Goal: Register for event/course

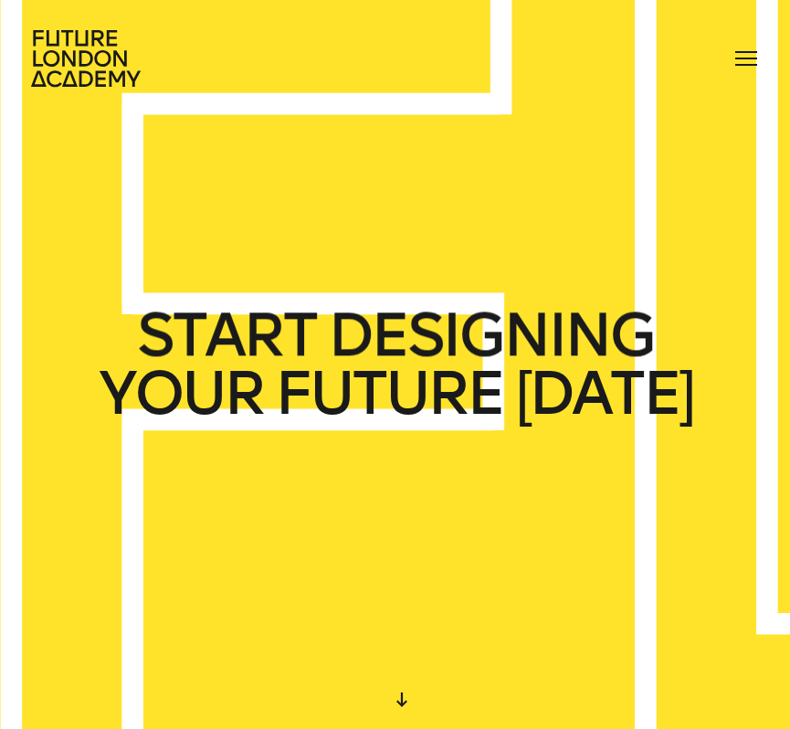
click at [735, 37] on div "courses speakers journal contact" at bounding box center [395, 58] width 790 height 58
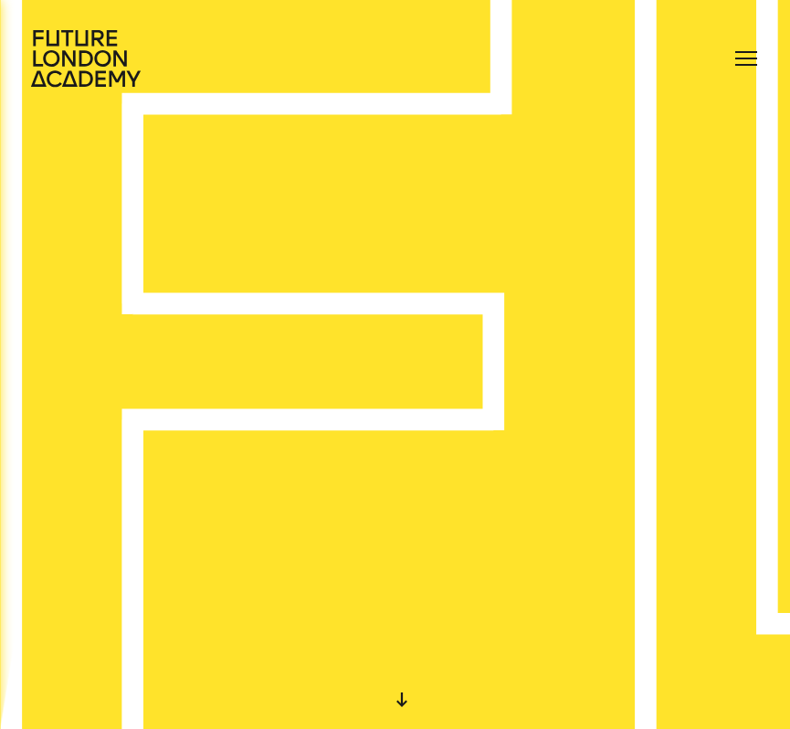
click at [747, 69] on div at bounding box center [746, 58] width 29 height 29
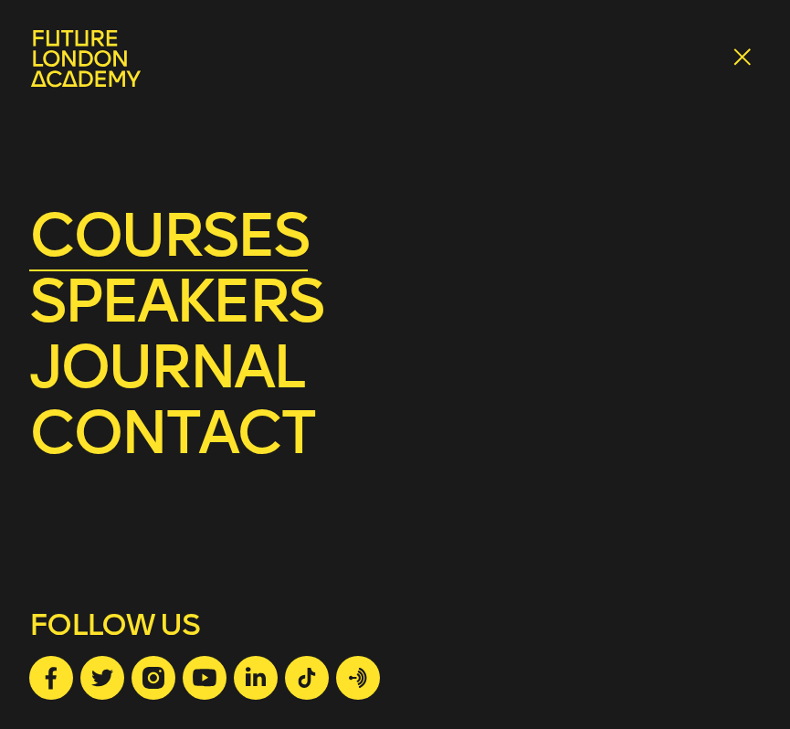
click at [201, 241] on link "courses" at bounding box center [168, 235] width 279 height 72
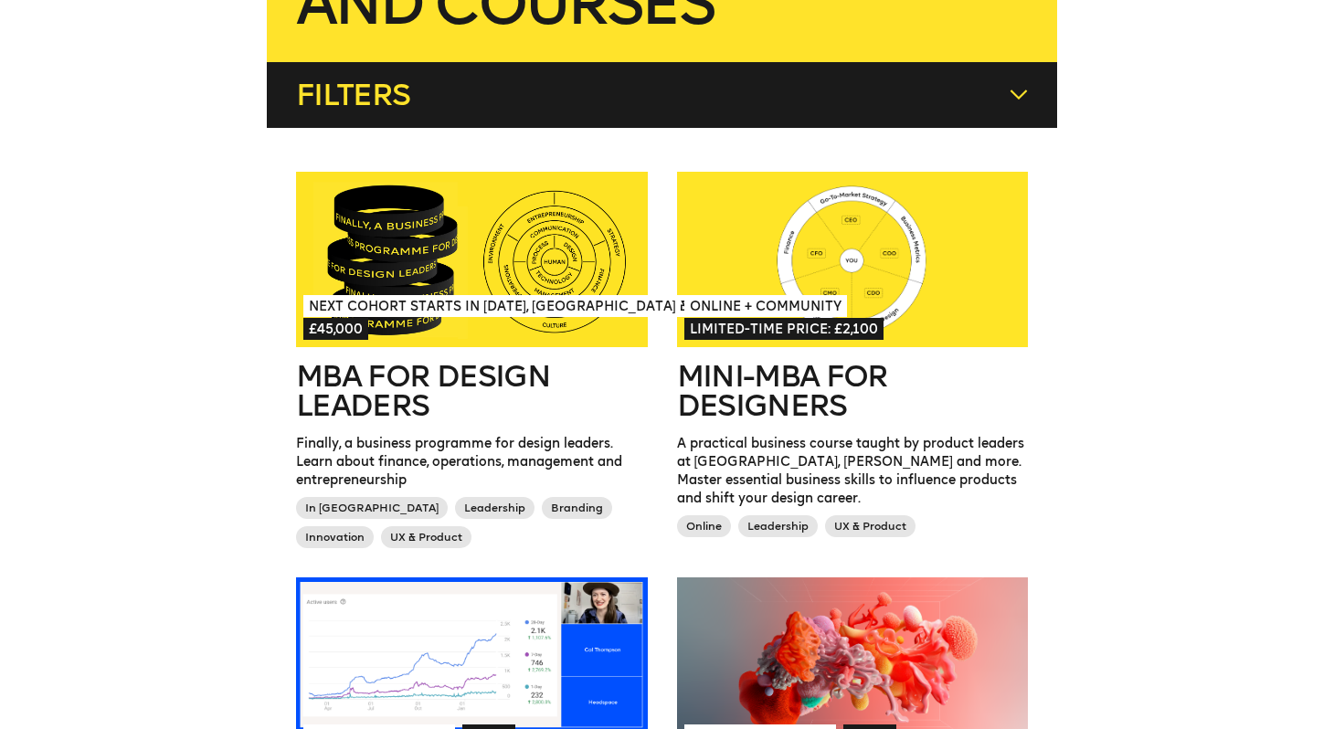
scroll to position [426, 0]
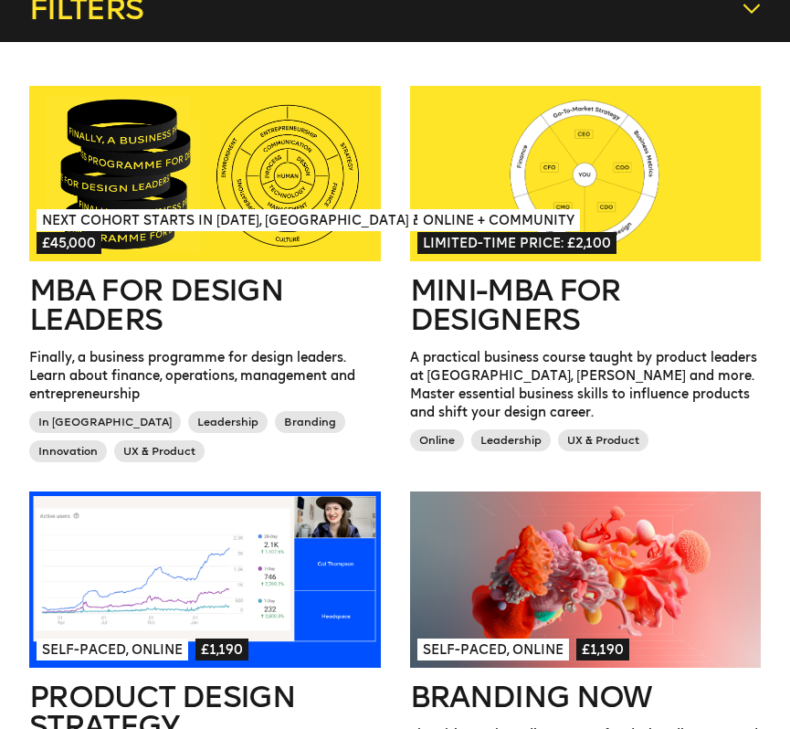
click at [178, 310] on h2 "MBA for Design Leaders" at bounding box center [205, 305] width 352 height 58
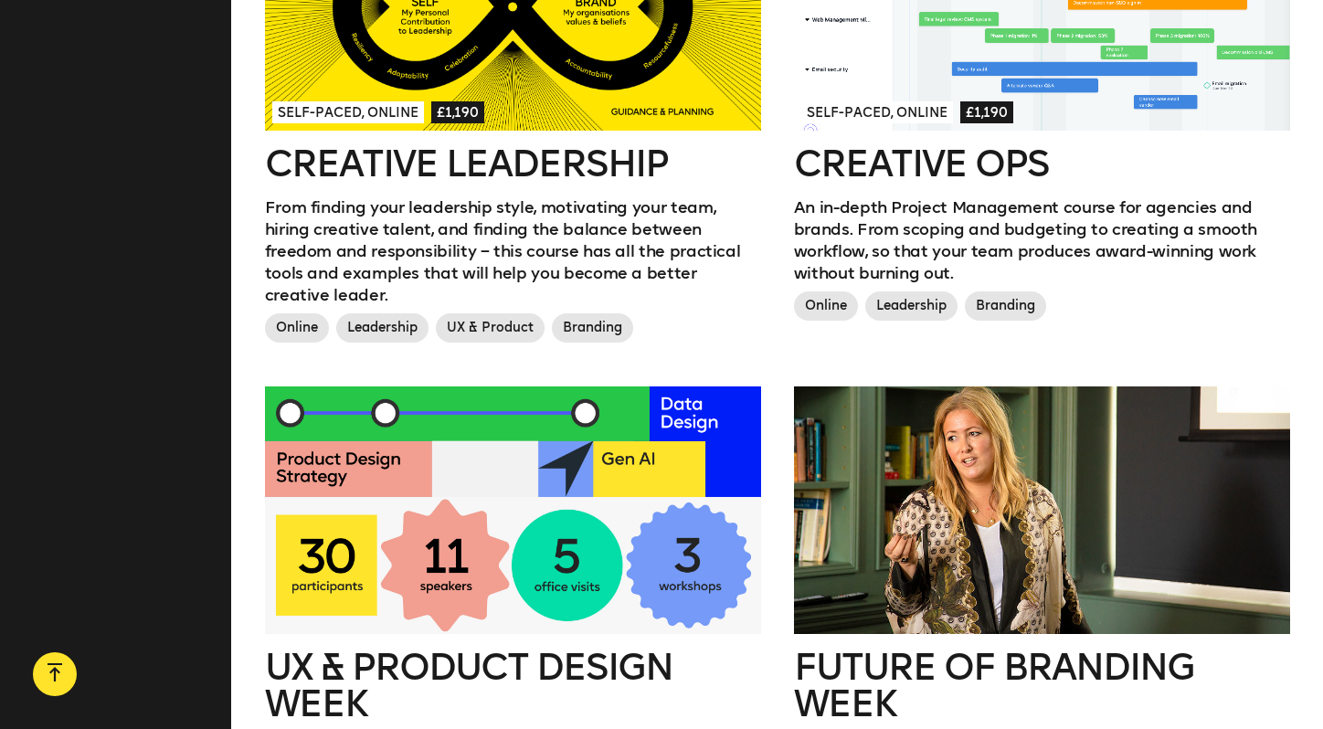
scroll to position [1693, 0]
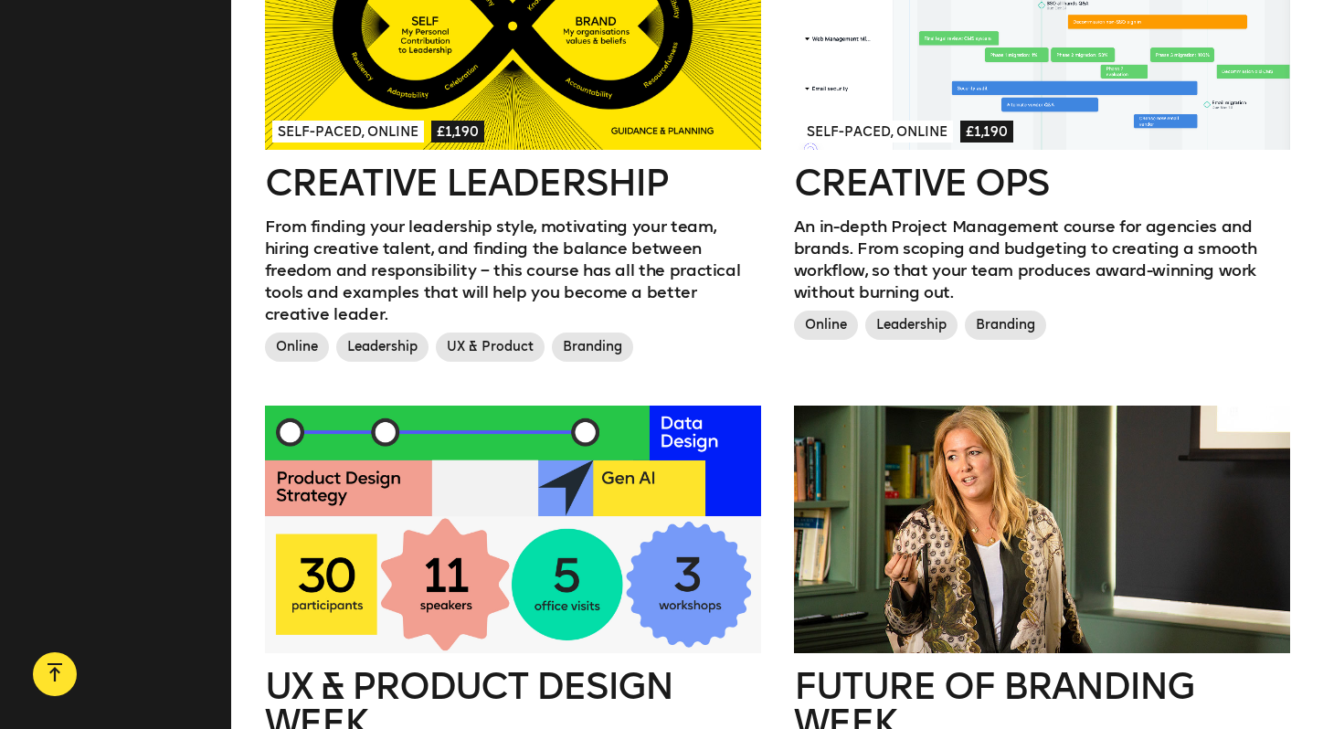
click at [481, 121] on span "£1,190" at bounding box center [457, 132] width 53 height 22
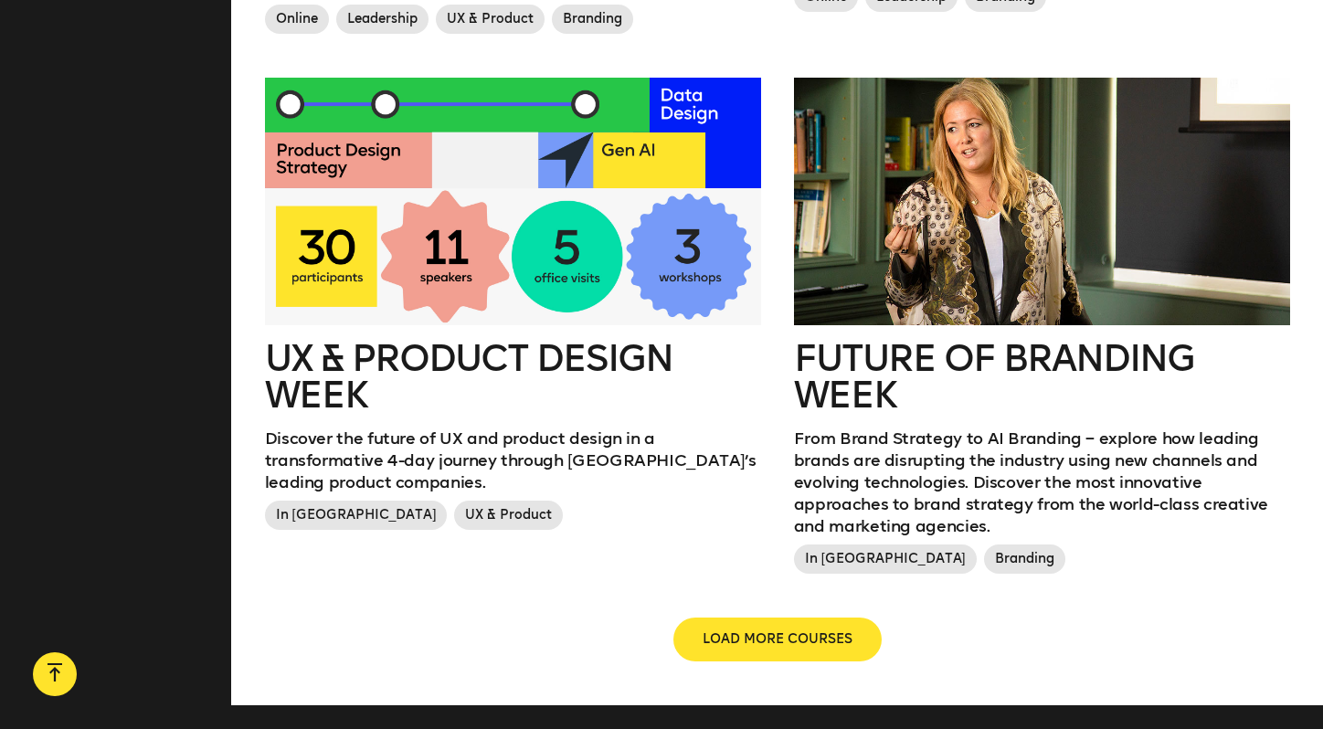
scroll to position [2019, 0]
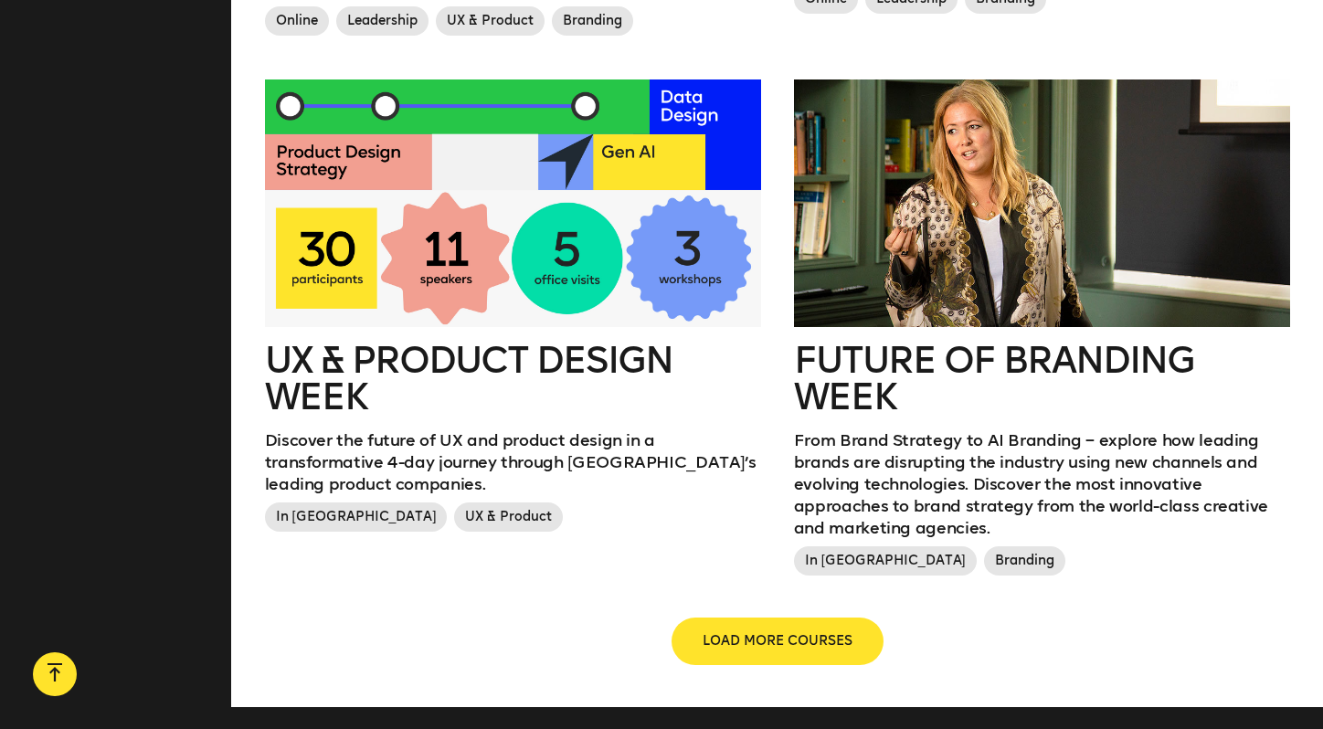
click at [787, 632] on span "LOAD MORE COURSES" at bounding box center [778, 641] width 150 height 18
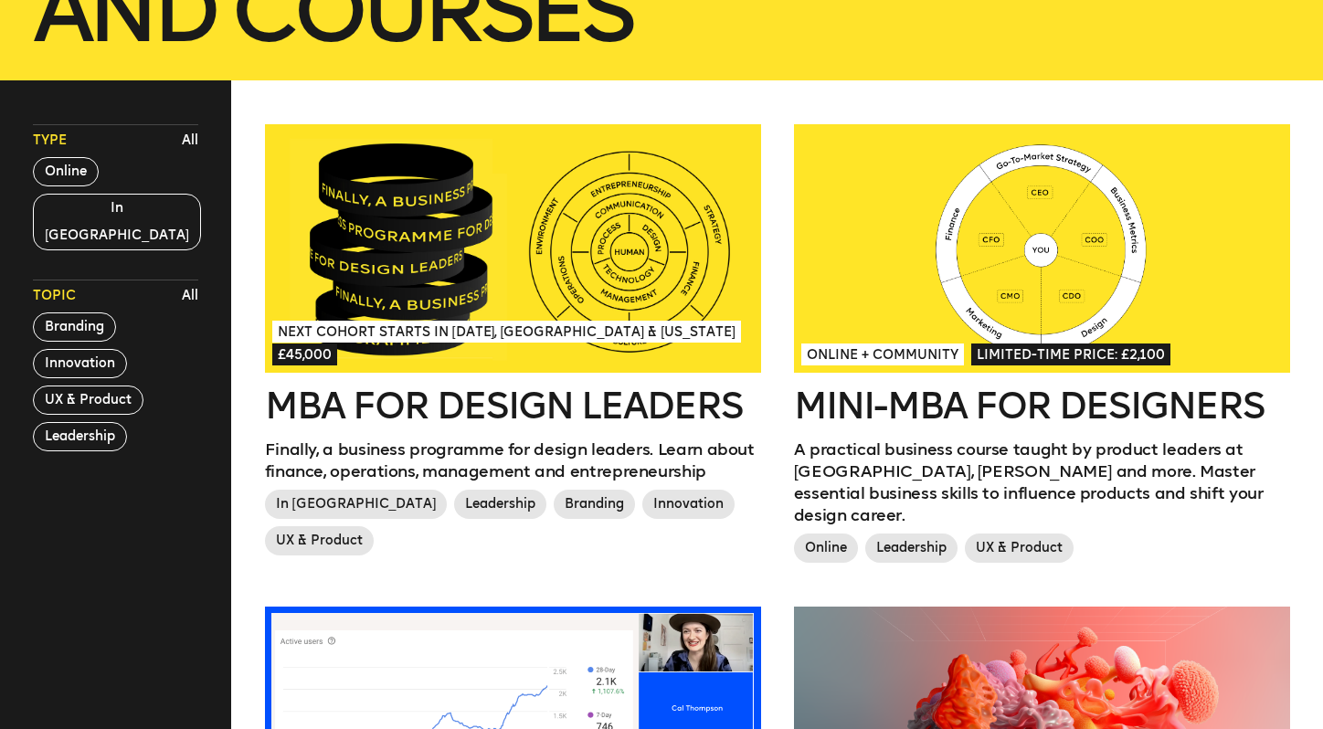
scroll to position [446, 0]
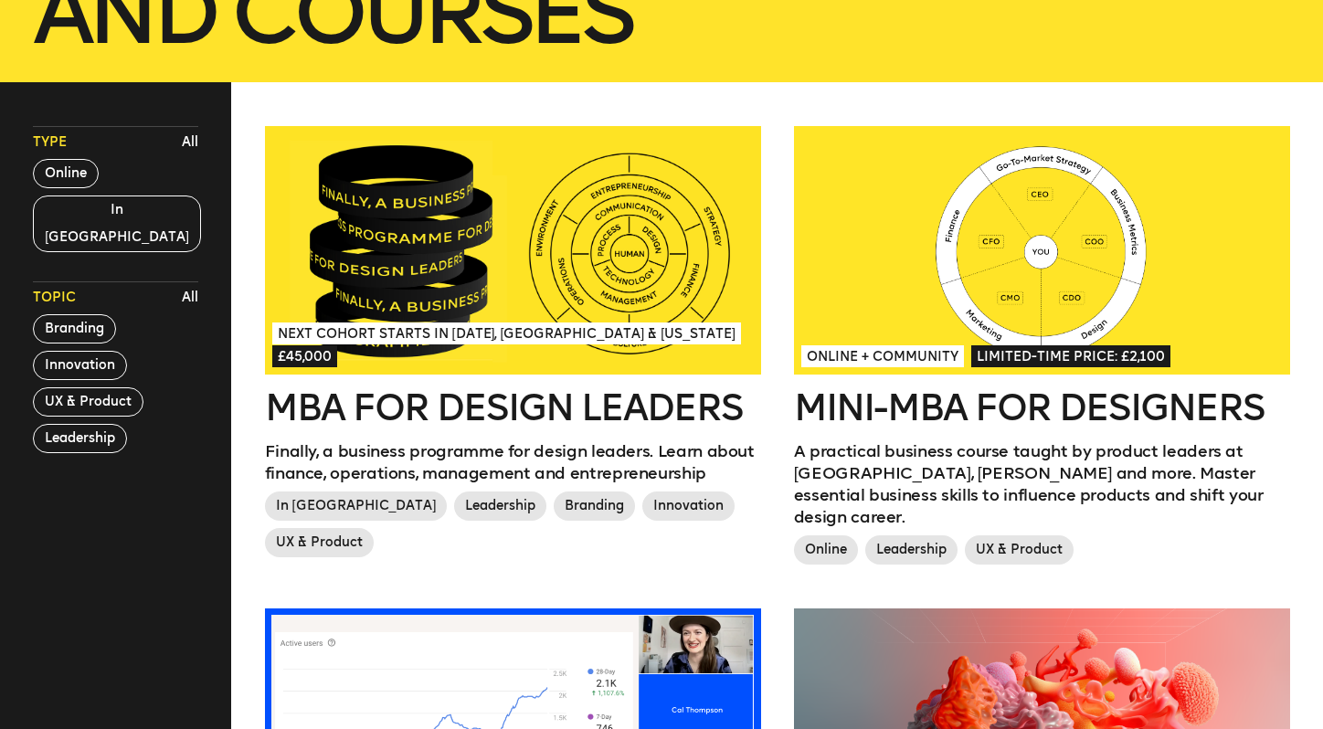
click at [789, 419] on h2 "Mini-MBA for Designers" at bounding box center [1042, 407] width 496 height 37
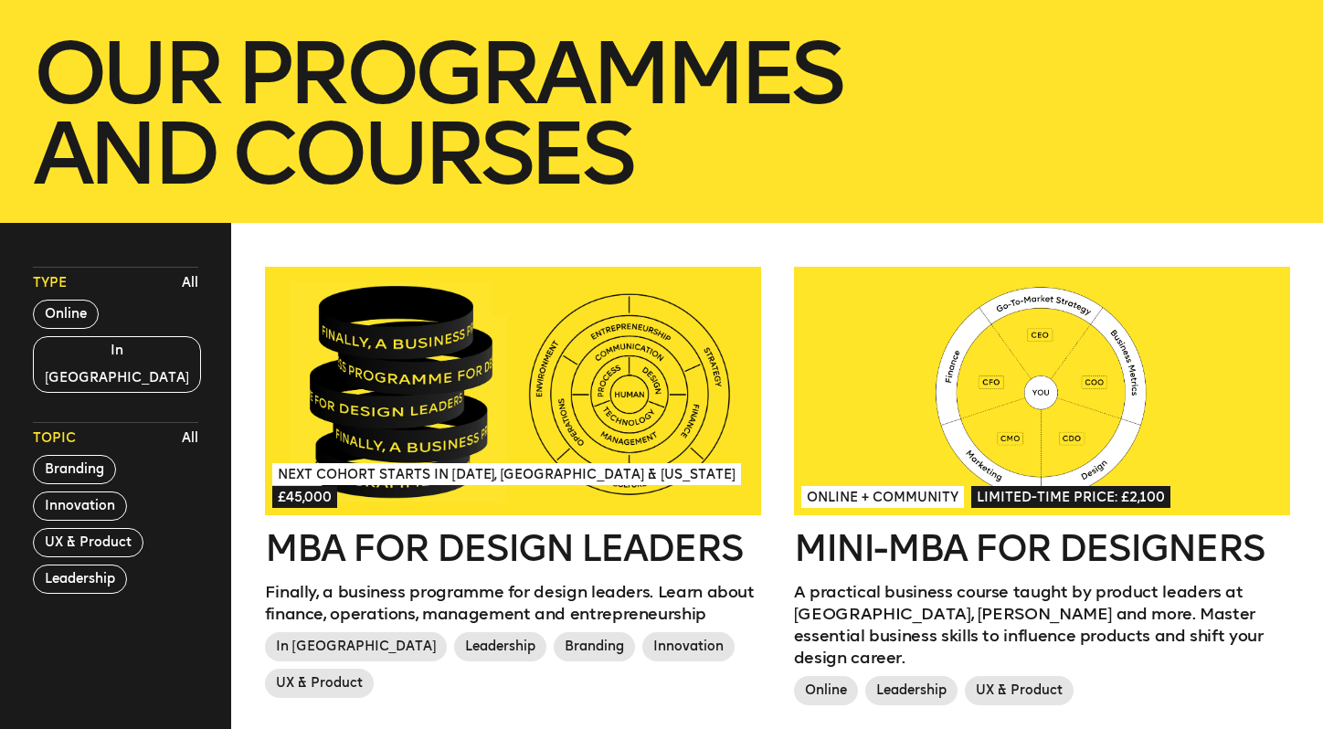
scroll to position [404, 0]
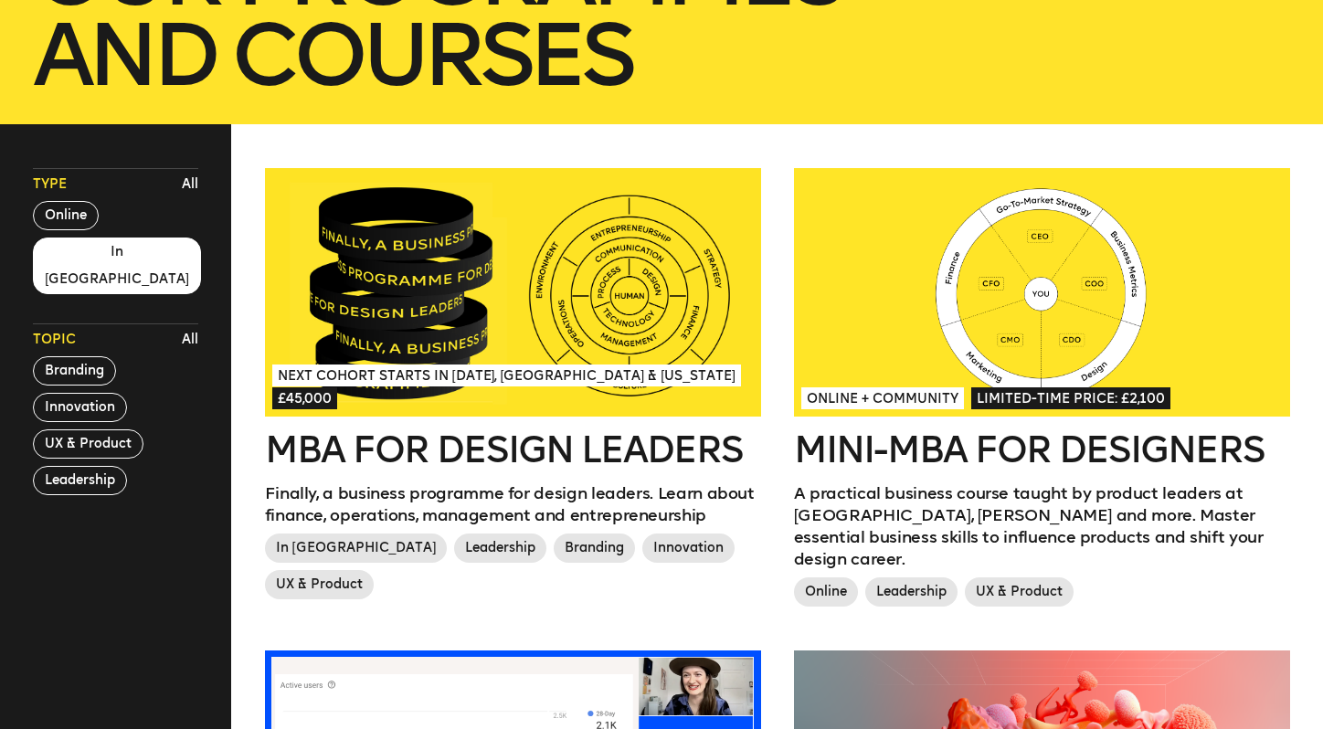
click at [58, 253] on button "In London" at bounding box center [117, 266] width 168 height 57
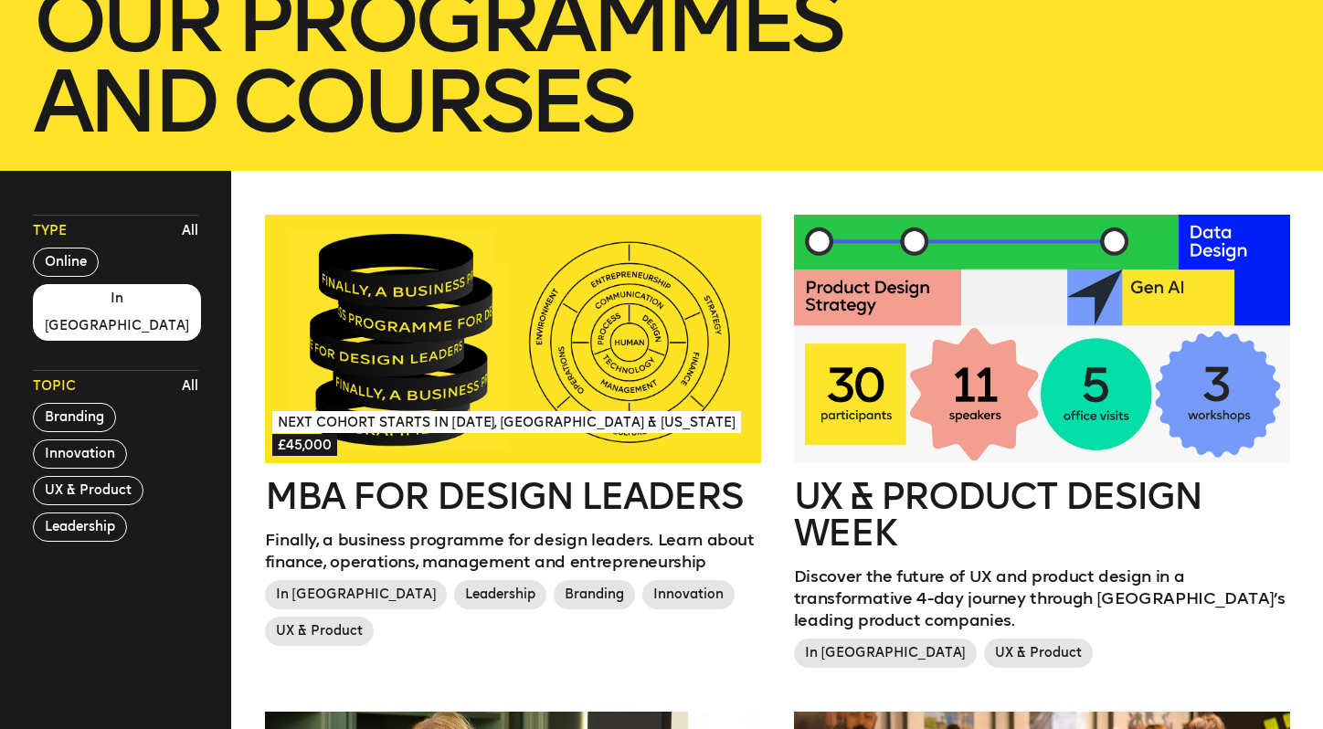
scroll to position [0, 0]
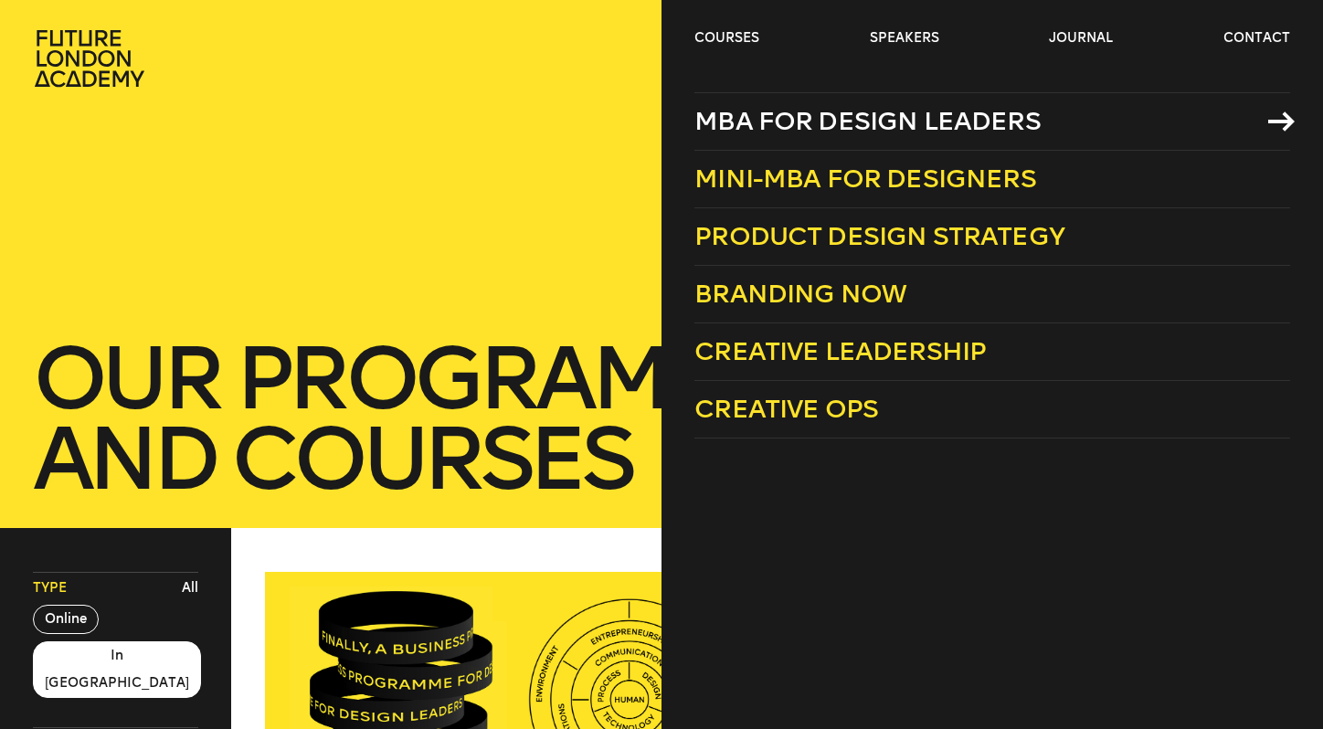
click at [789, 127] on span "MBA for Design Leaders" at bounding box center [867, 121] width 346 height 30
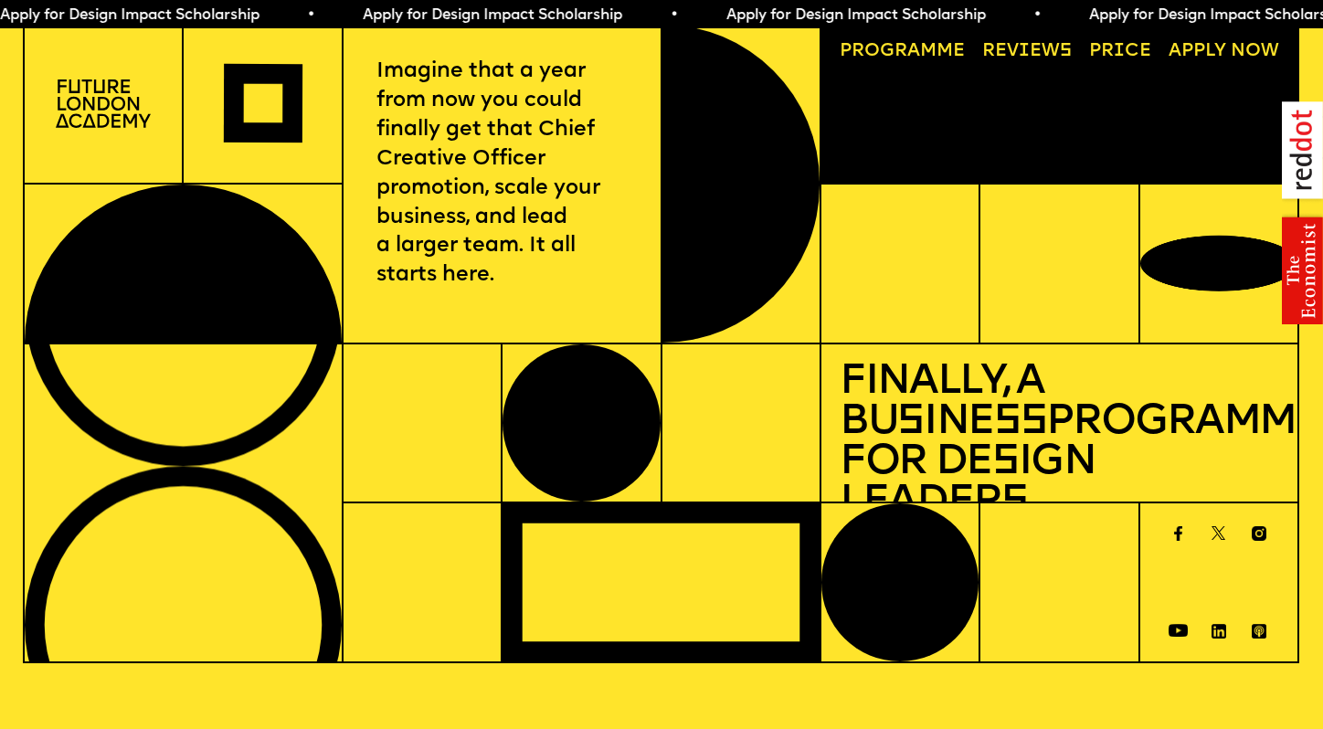
click at [789, 48] on span "a" at bounding box center [913, 51] width 13 height 18
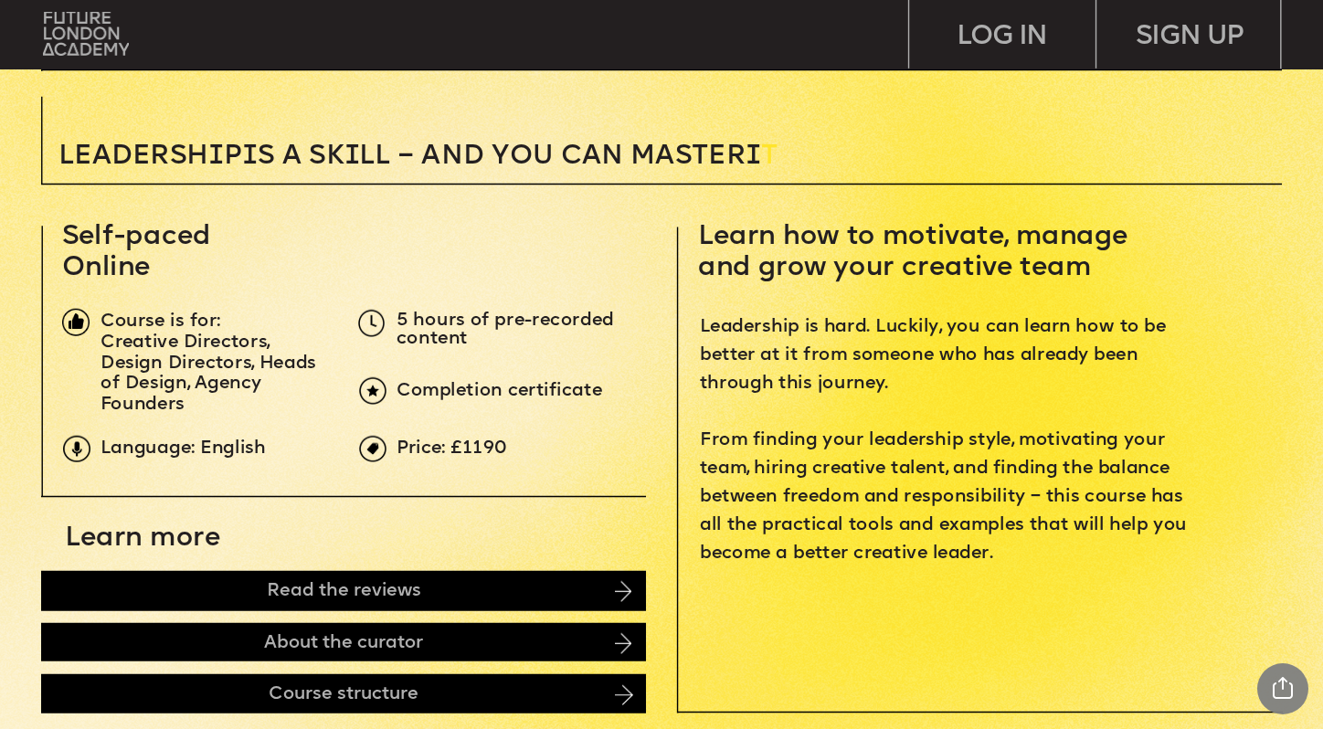
scroll to position [723, 0]
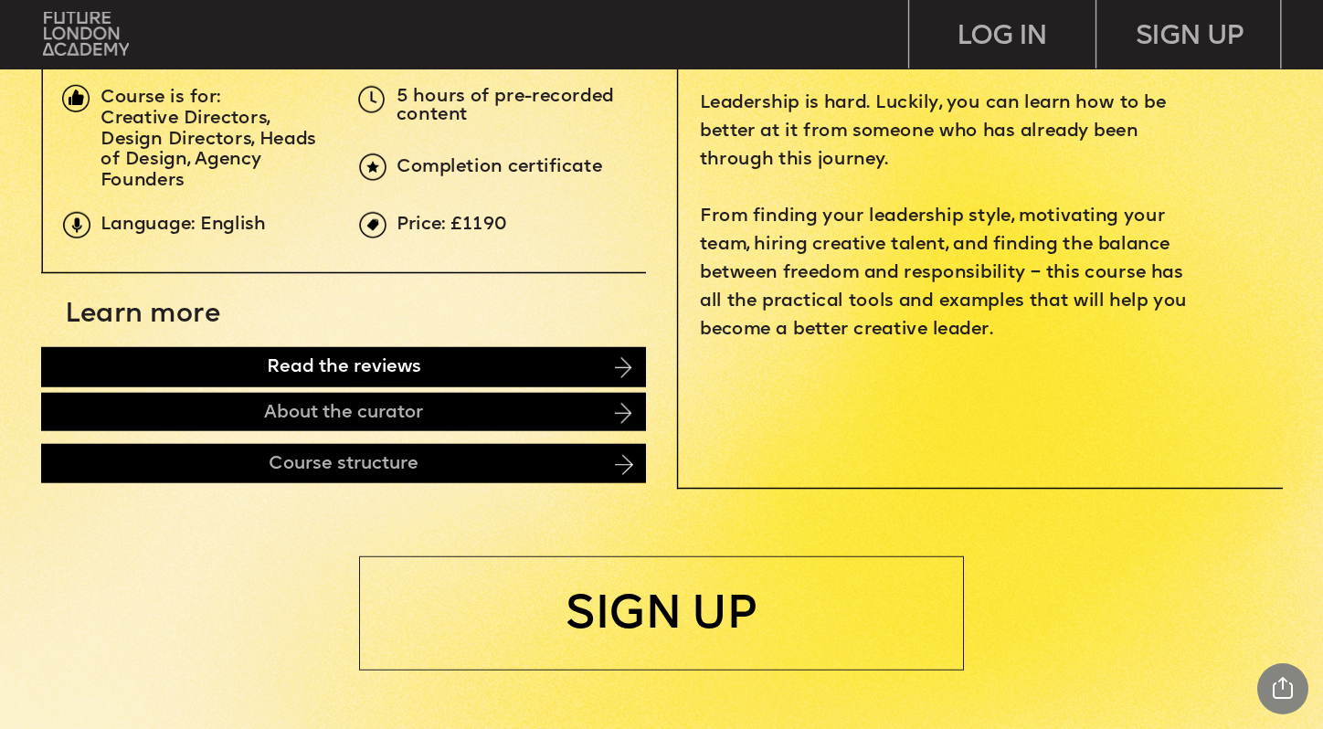
click at [358, 356] on div "Read the reviews" at bounding box center [343, 367] width 605 height 40
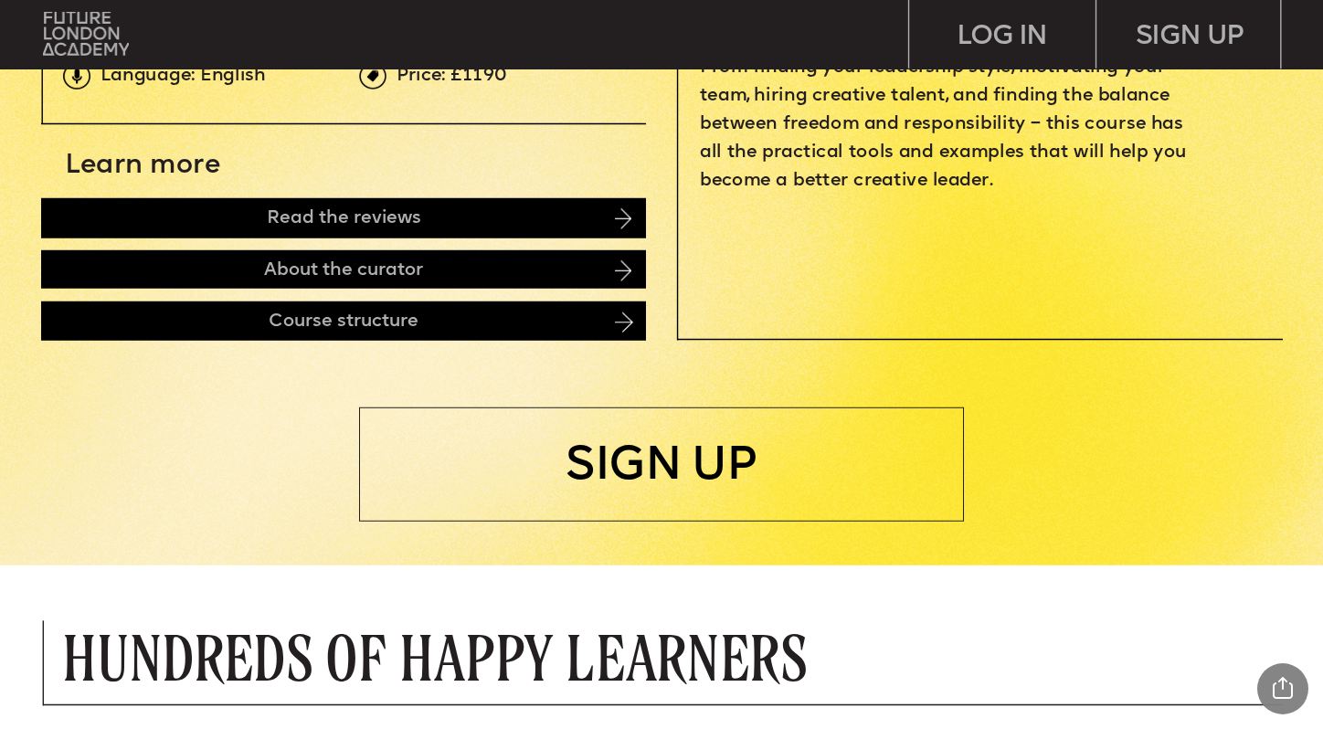
scroll to position [688, 0]
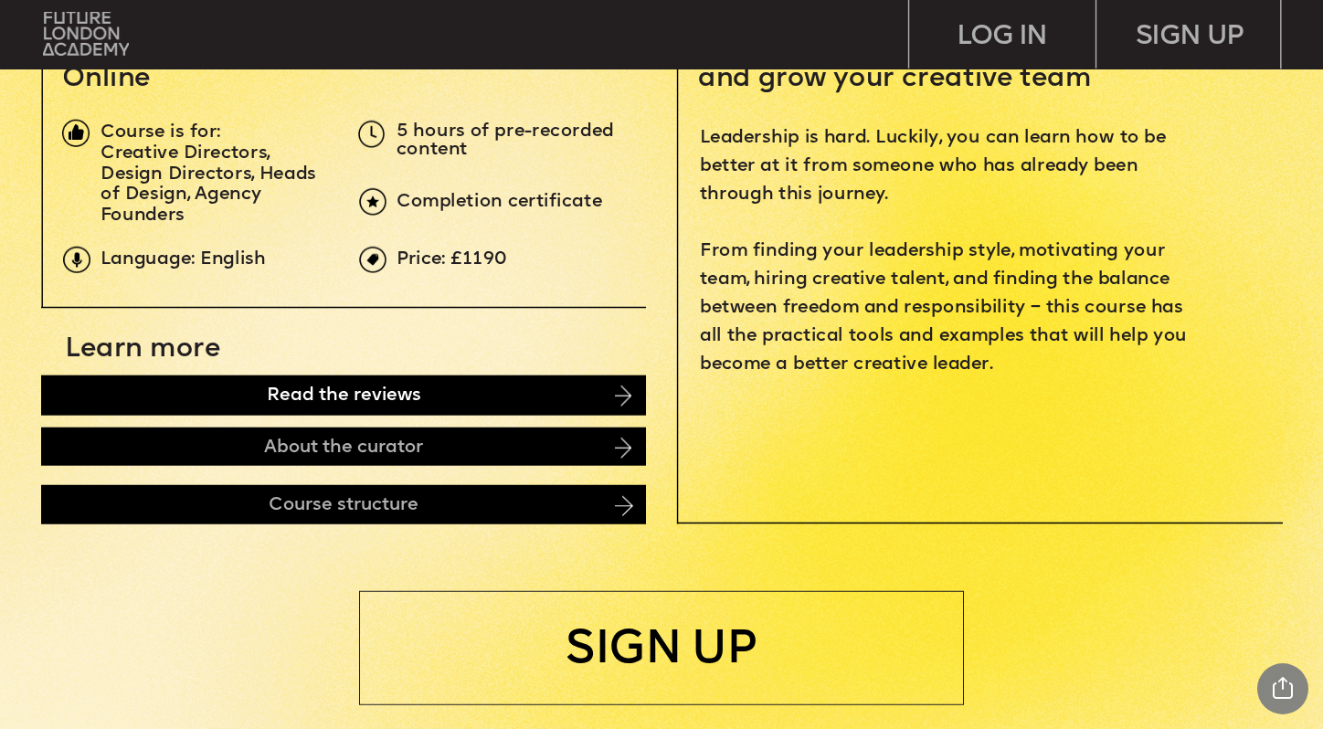
click at [292, 406] on div "Read the reviews" at bounding box center [343, 396] width 605 height 40
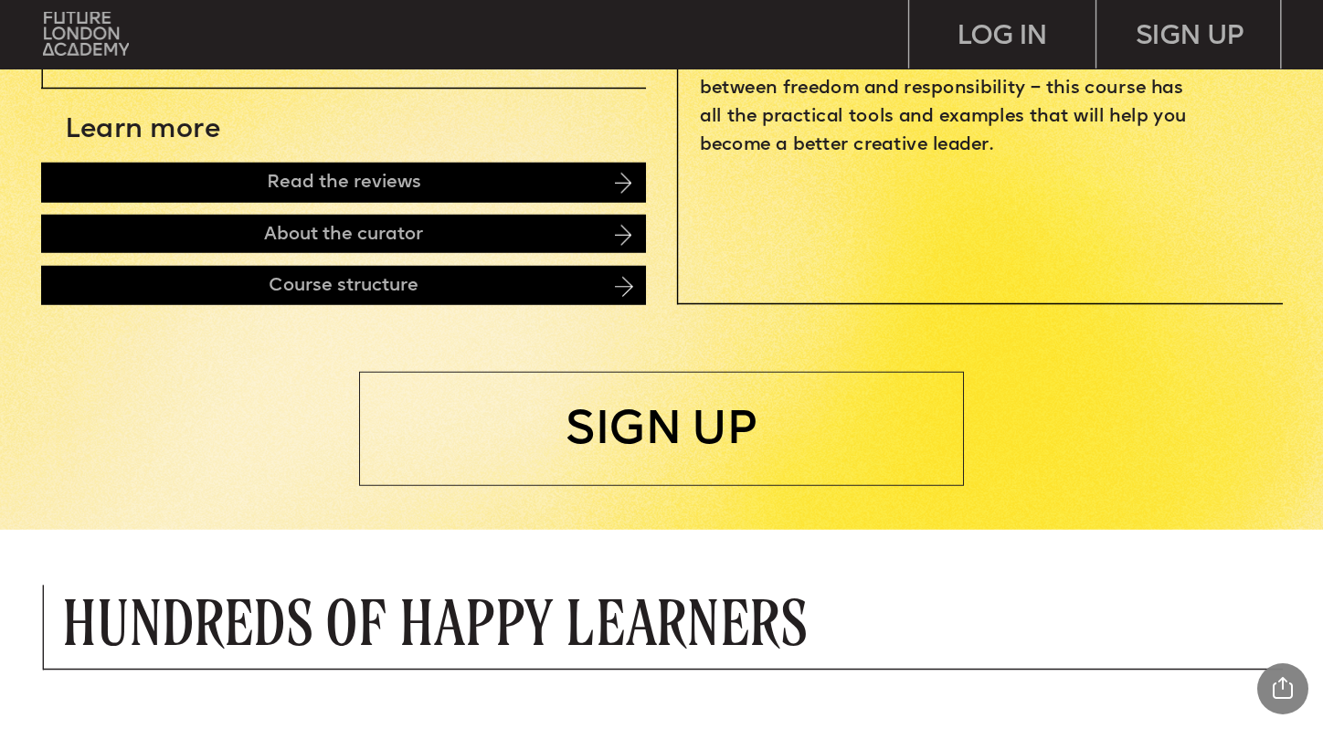
scroll to position [828, 0]
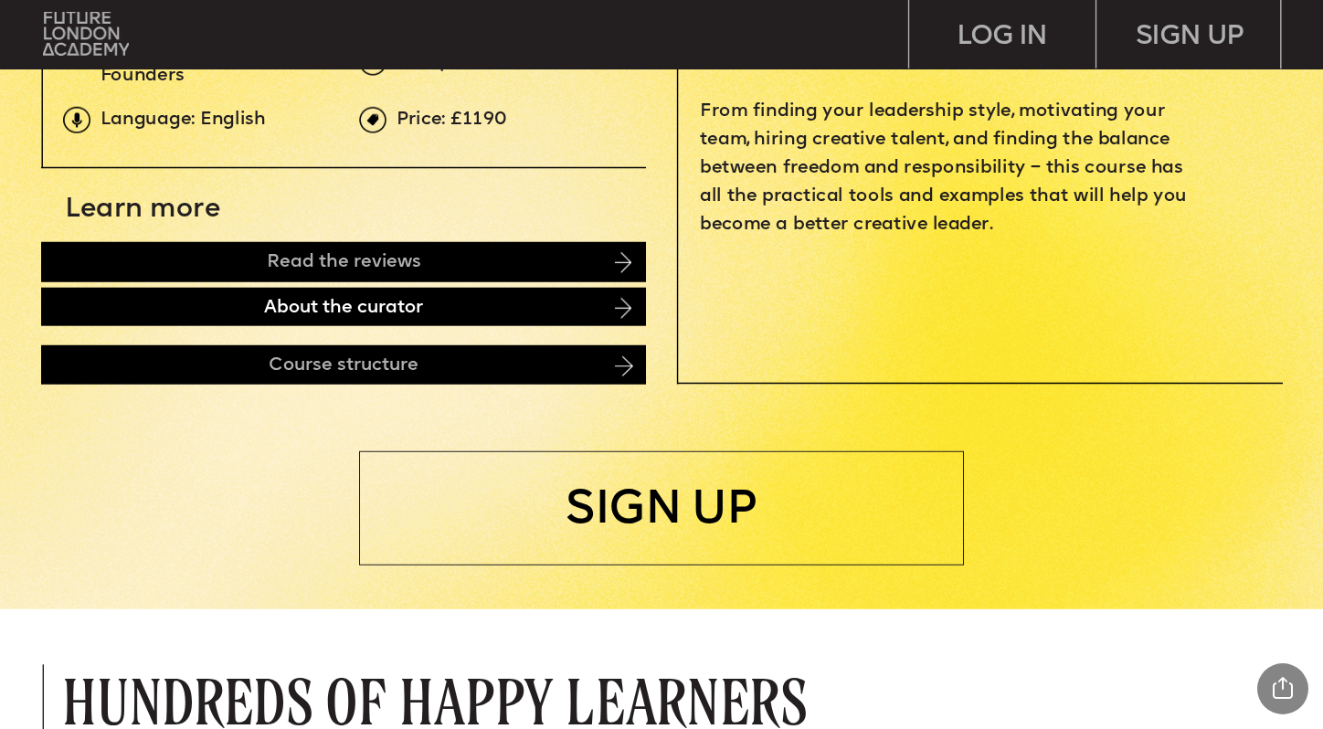
click at [332, 307] on div "About the curator" at bounding box center [343, 306] width 605 height 38
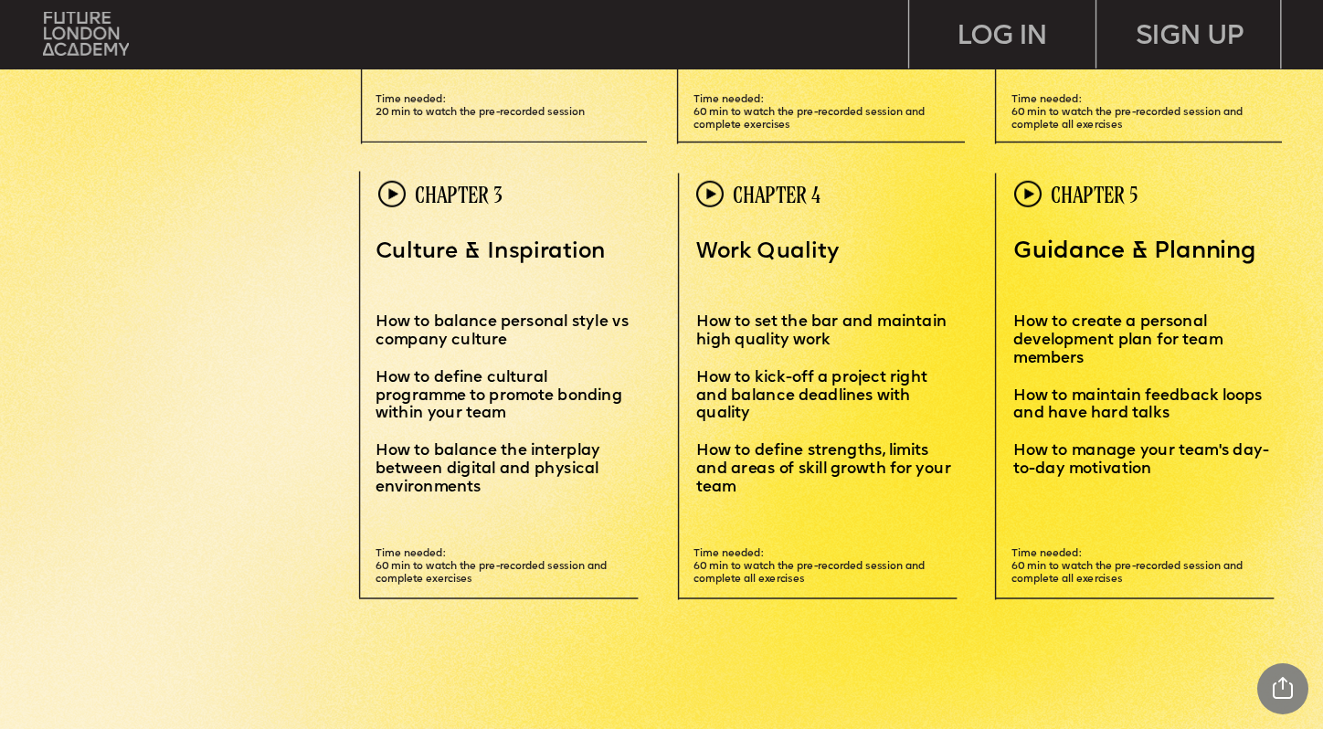
scroll to position [4247, 0]
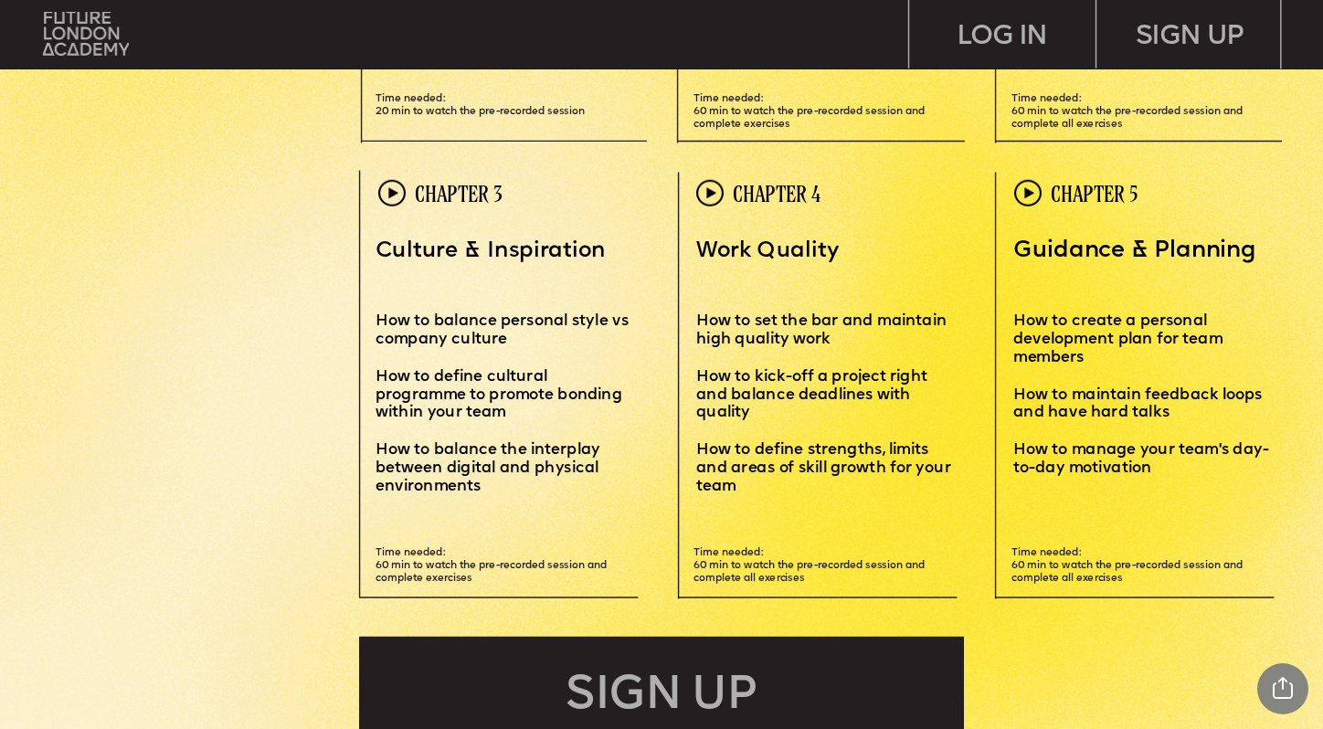
click at [1274, 447] on p "How to manage your team's day-to-day motivation" at bounding box center [1148, 460] width 270 height 37
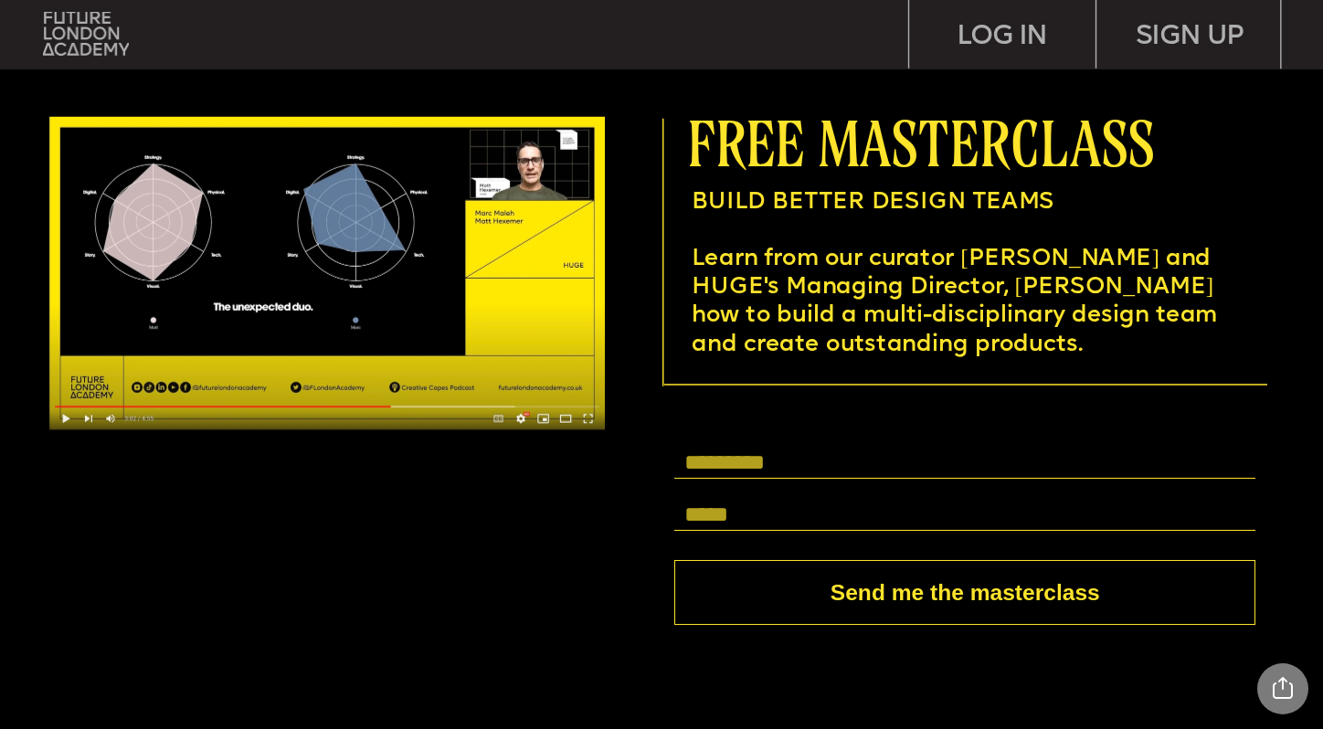
scroll to position [5250, 0]
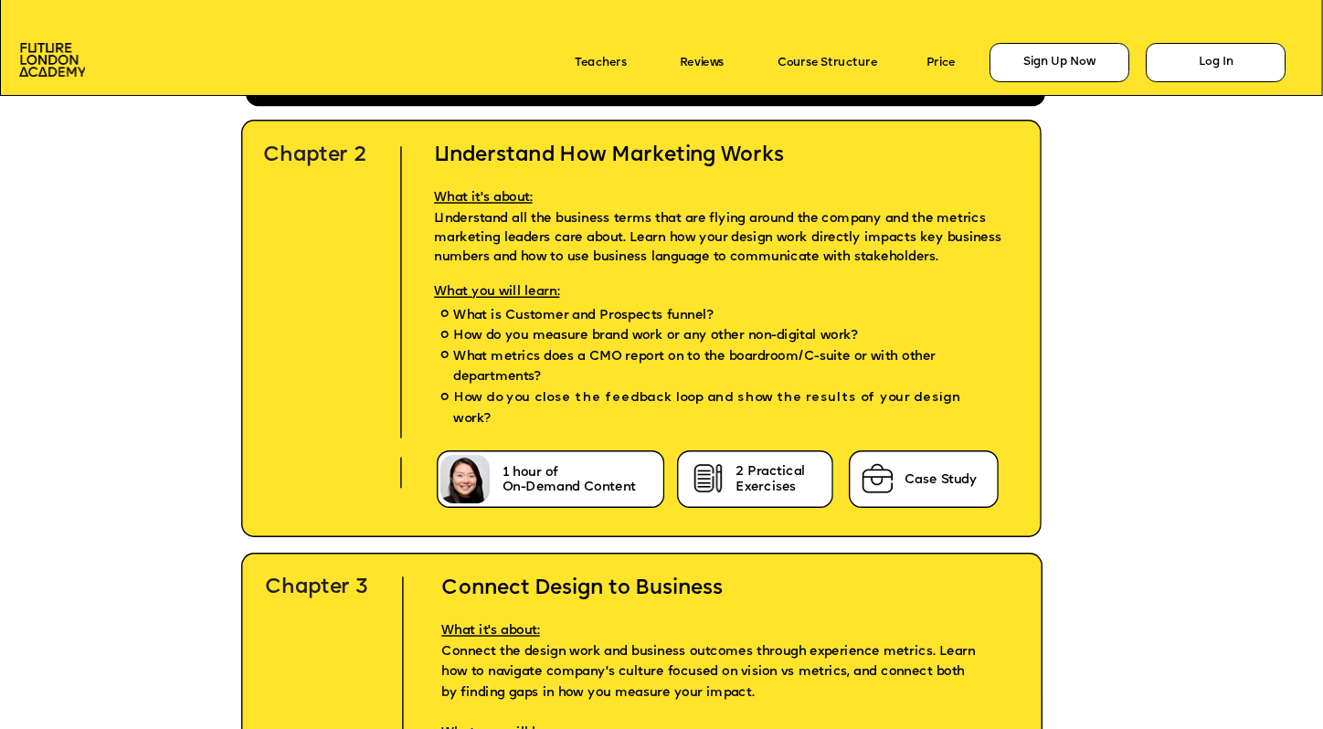
scroll to position [4552, 0]
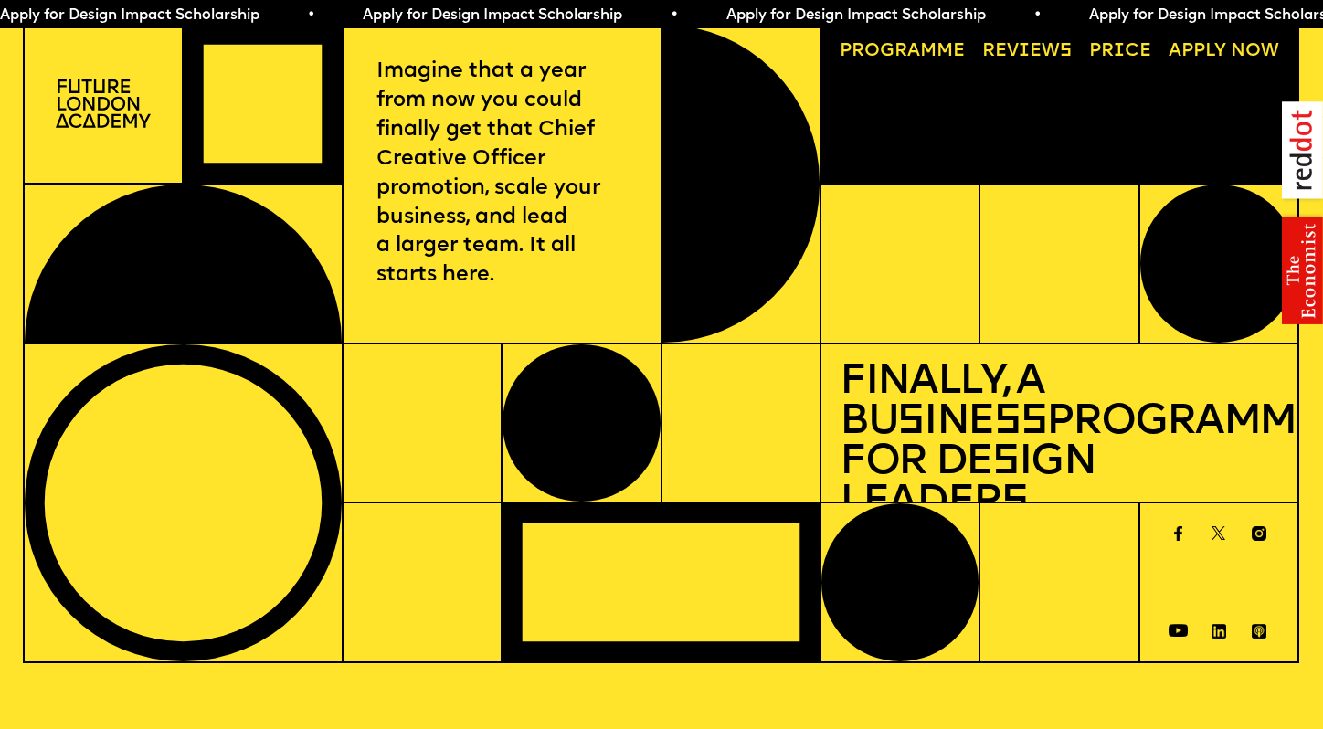
click at [407, 598] on div at bounding box center [422, 583] width 159 height 160
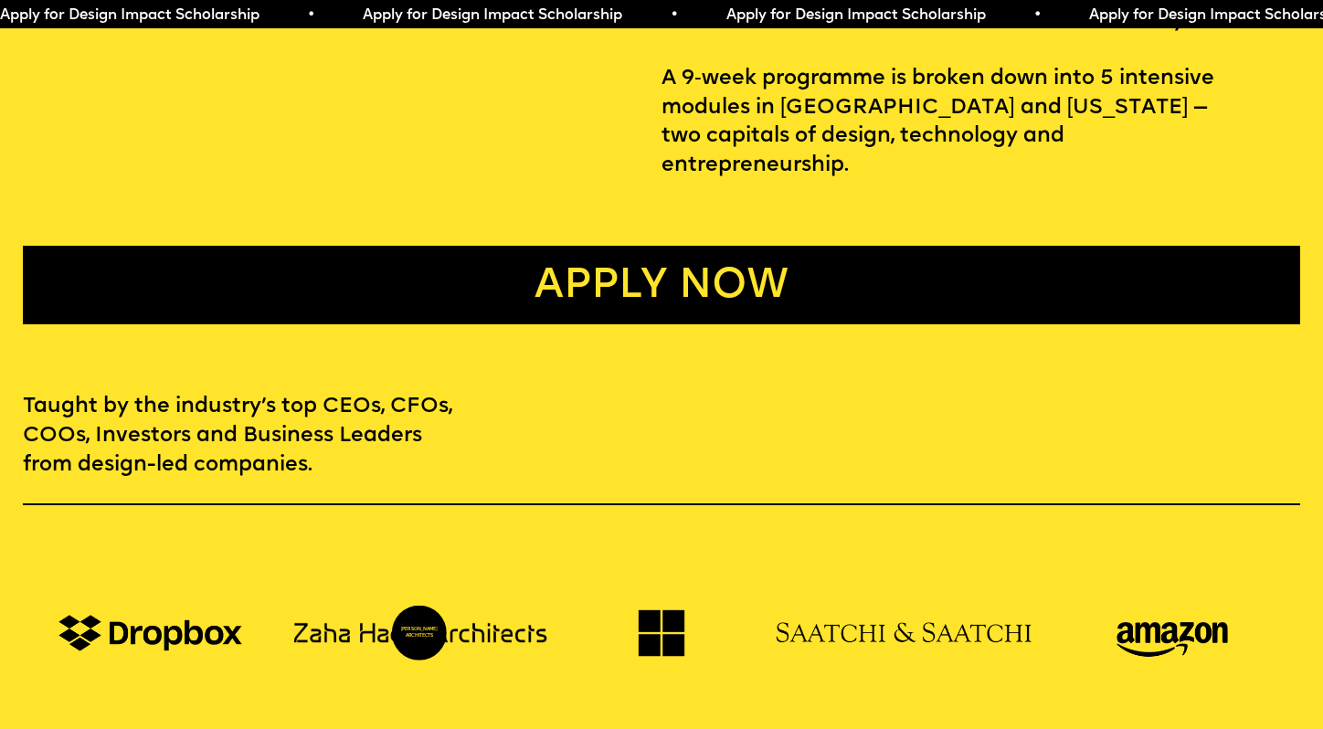
scroll to position [645, 0]
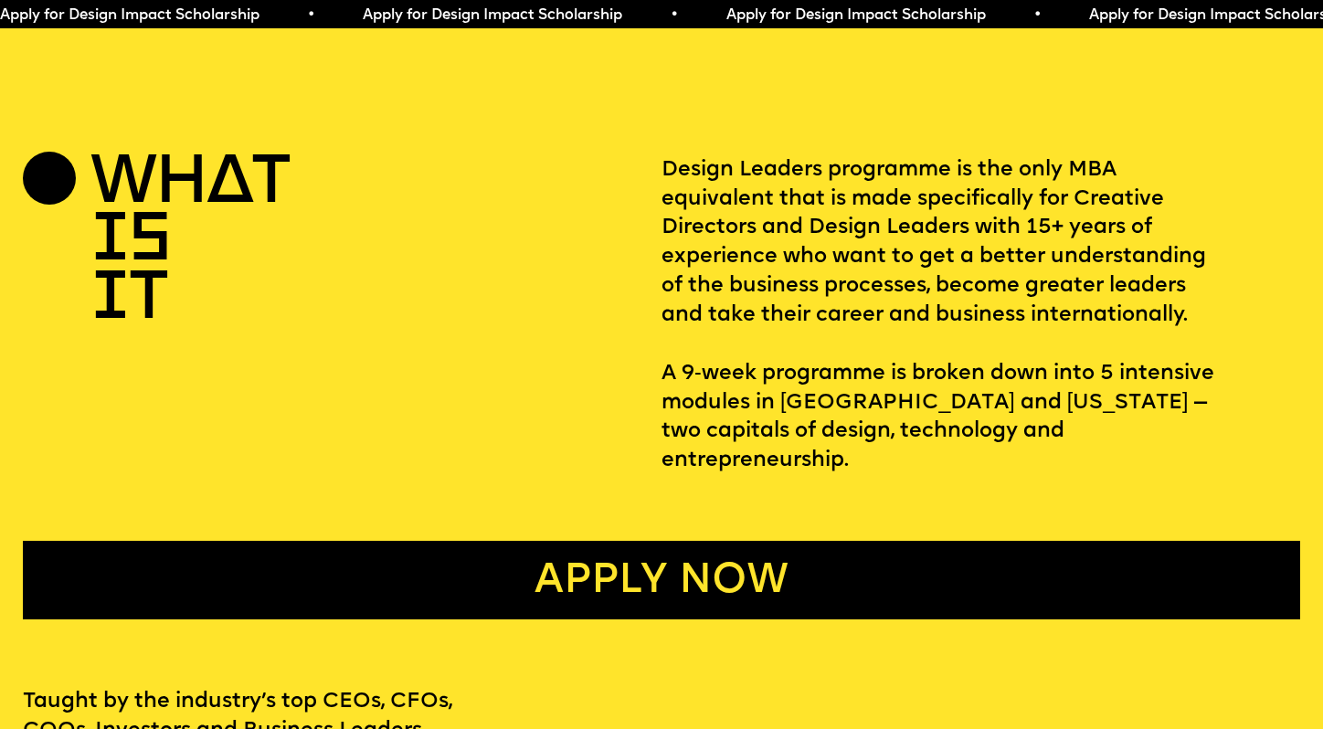
click at [425, 547] on link "Apply now" at bounding box center [661, 580] width 1277 height 79
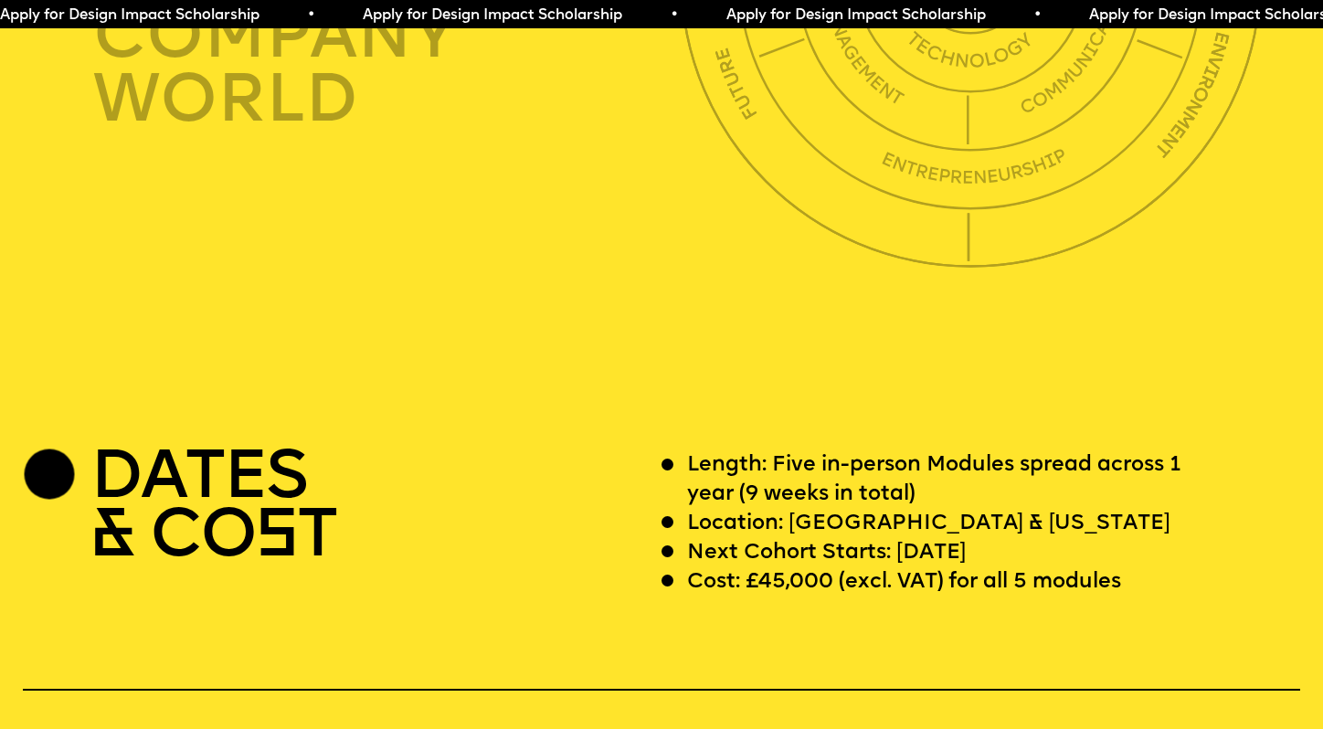
scroll to position [5057, 0]
